Goal: Task Accomplishment & Management: Manage account settings

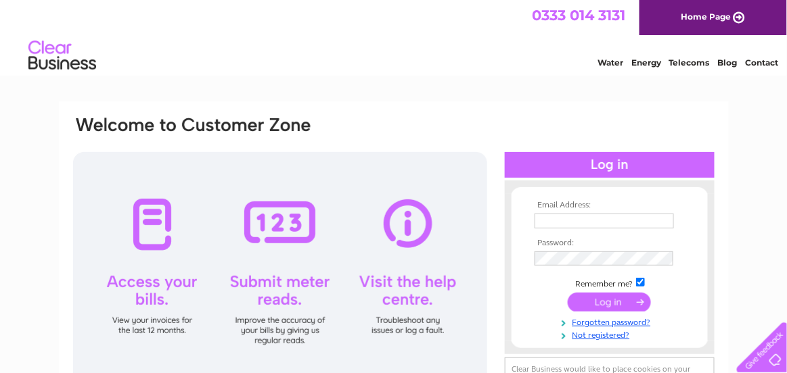
type input "pete@trebelsue.co.uk"
click at [594, 304] on input "submit" at bounding box center [608, 302] width 83 height 19
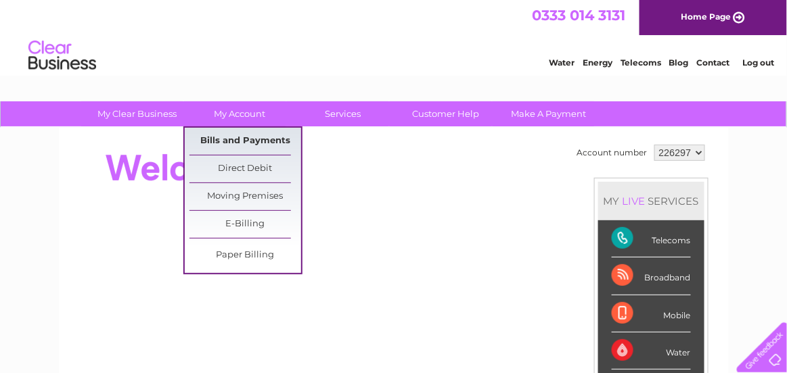
click at [235, 138] on link "Bills and Payments" at bounding box center [245, 141] width 112 height 27
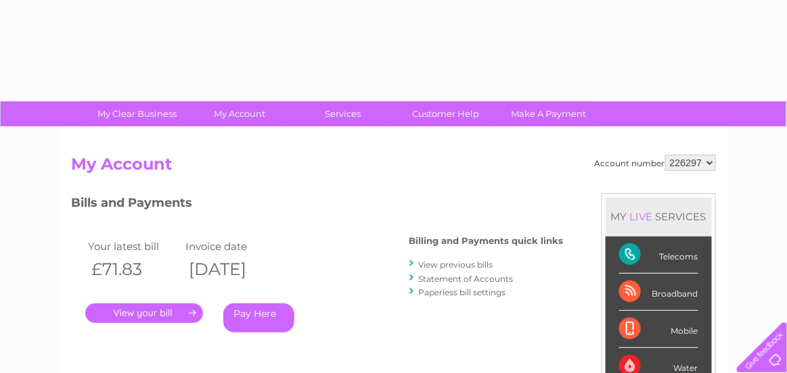
click at [153, 319] on link "." at bounding box center [144, 314] width 118 height 20
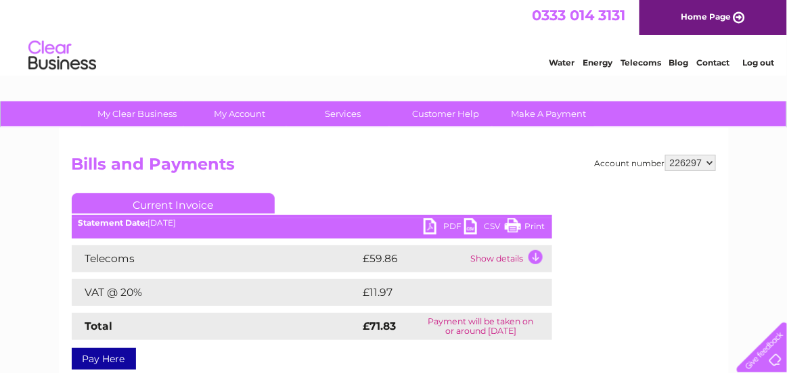
click at [493, 261] on td "Show details" at bounding box center [509, 259] width 85 height 27
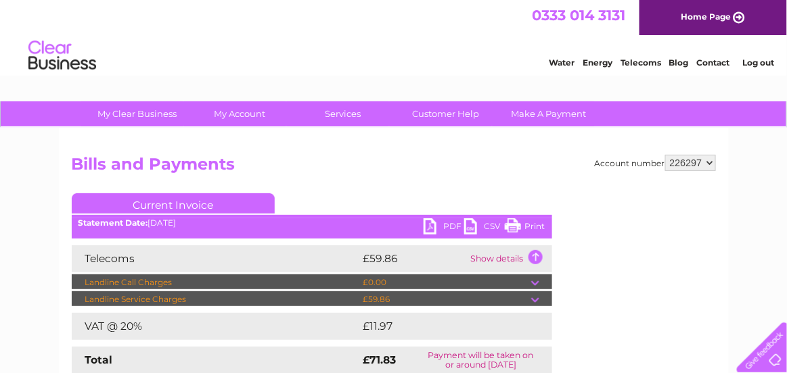
click at [452, 230] on link "PDF" at bounding box center [443, 228] width 41 height 20
click at [431, 229] on link "PDF" at bounding box center [443, 228] width 41 height 20
click at [438, 230] on link "PDF" at bounding box center [443, 228] width 41 height 20
